Goal: Task Accomplishment & Management: Use online tool/utility

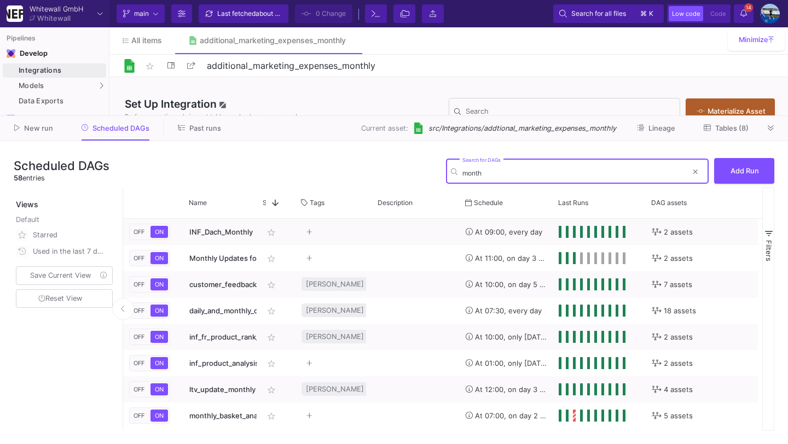
click at [490, 174] on input "month" at bounding box center [575, 173] width 225 height 8
type input "monthly mar"
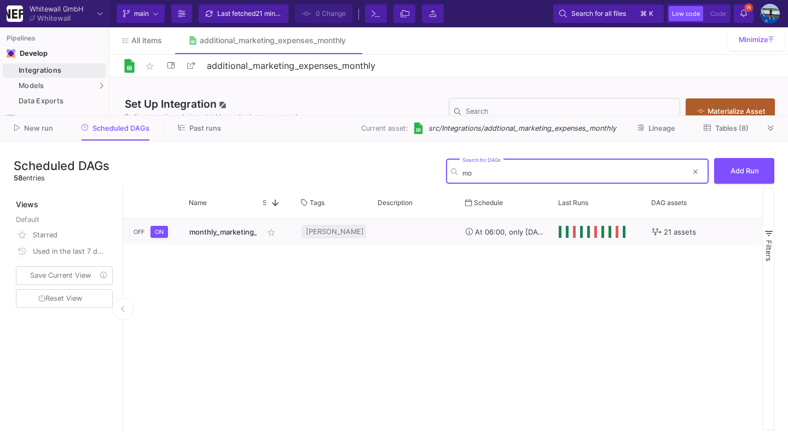
type input "m"
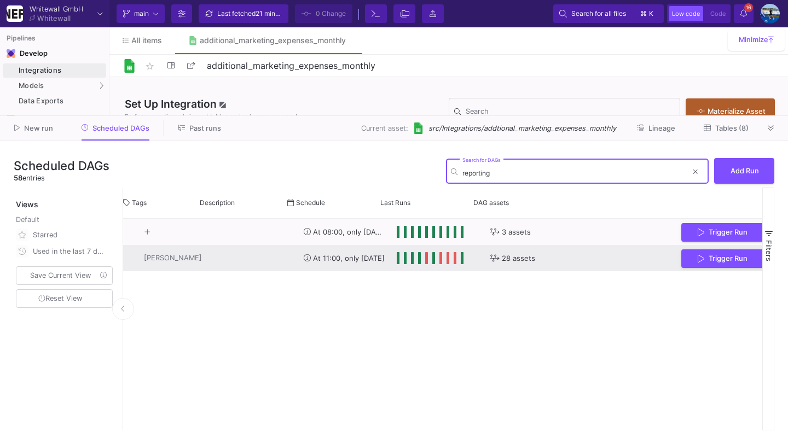
scroll to position [0, 185]
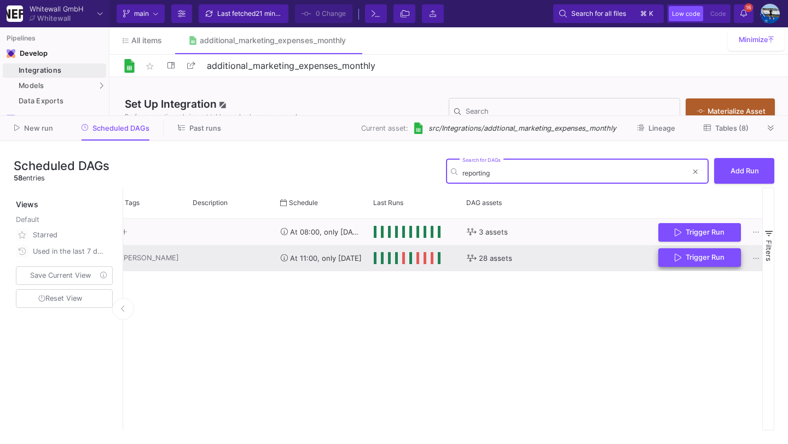
type input "reporting"
click at [687, 255] on span "Trigger Run" at bounding box center [705, 257] width 39 height 8
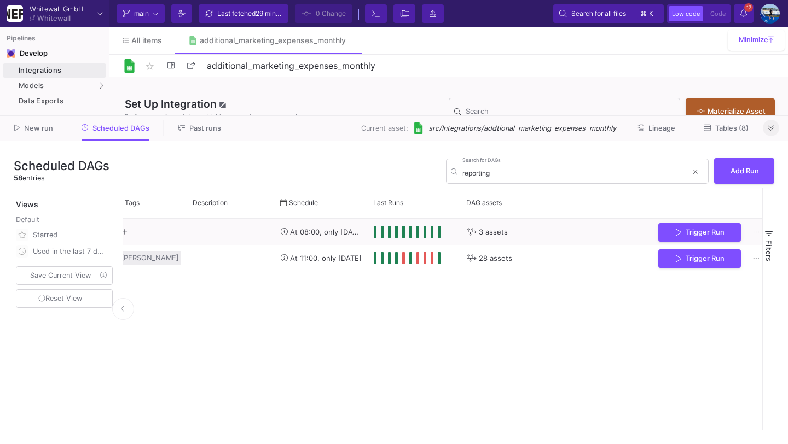
click at [772, 122] on button at bounding box center [771, 128] width 16 height 16
